Goal: Navigation & Orientation: Find specific page/section

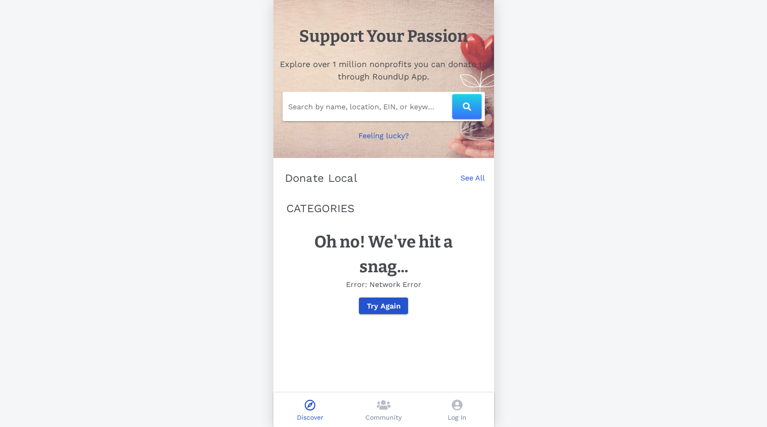
click at [473, 175] on link "See All" at bounding box center [472, 183] width 24 height 20
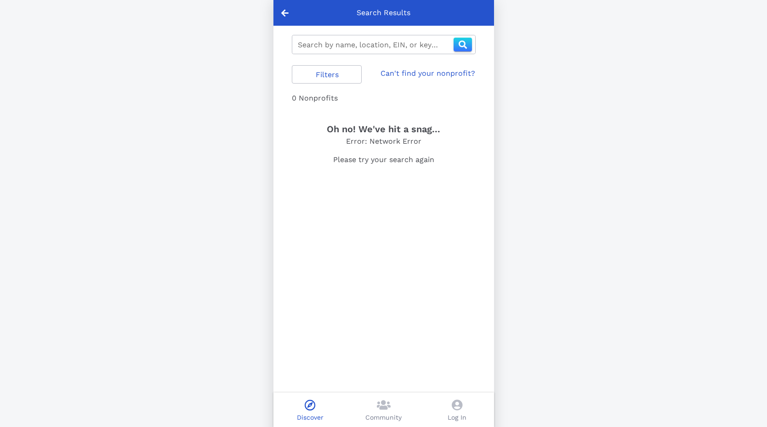
click at [283, 12] on icon at bounding box center [284, 13] width 7 height 8
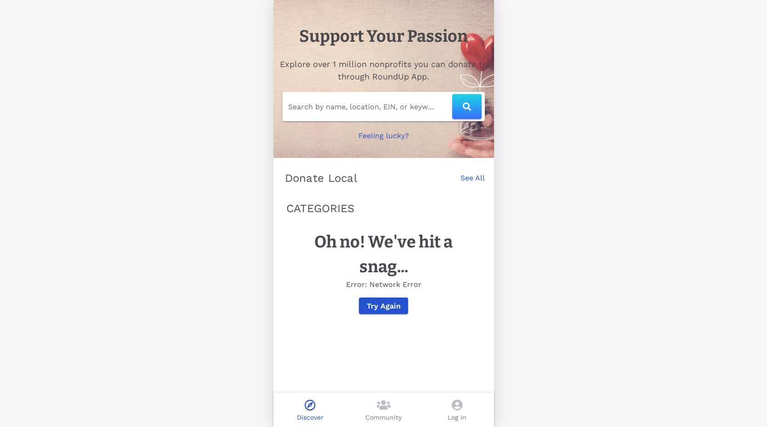
click at [322, 37] on h1 "Support Your Passion" at bounding box center [383, 36] width 169 height 25
click at [461, 407] on icon at bounding box center [457, 405] width 11 height 11
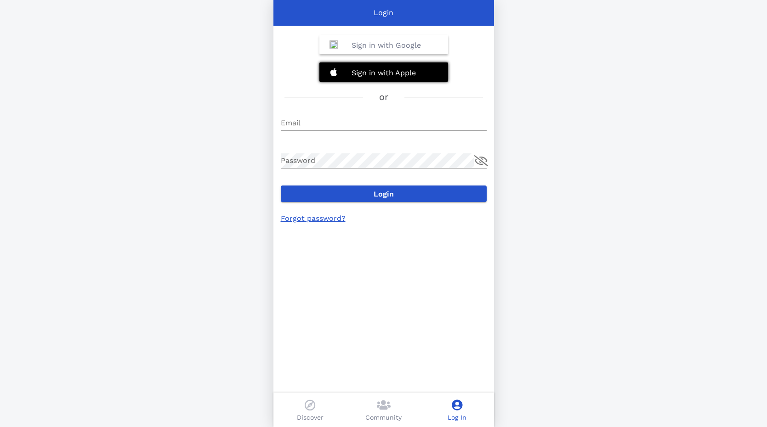
click at [361, 75] on b "Sign in with Apple" at bounding box center [383, 72] width 64 height 9
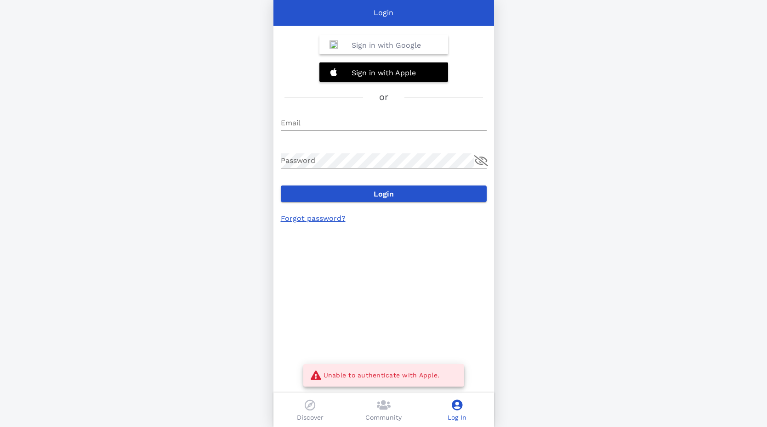
click at [581, 48] on div "Login Sign in with Google Sign in with Apple or Email Password Login Forgot pas…" at bounding box center [383, 213] width 767 height 427
